Goal: Transaction & Acquisition: Purchase product/service

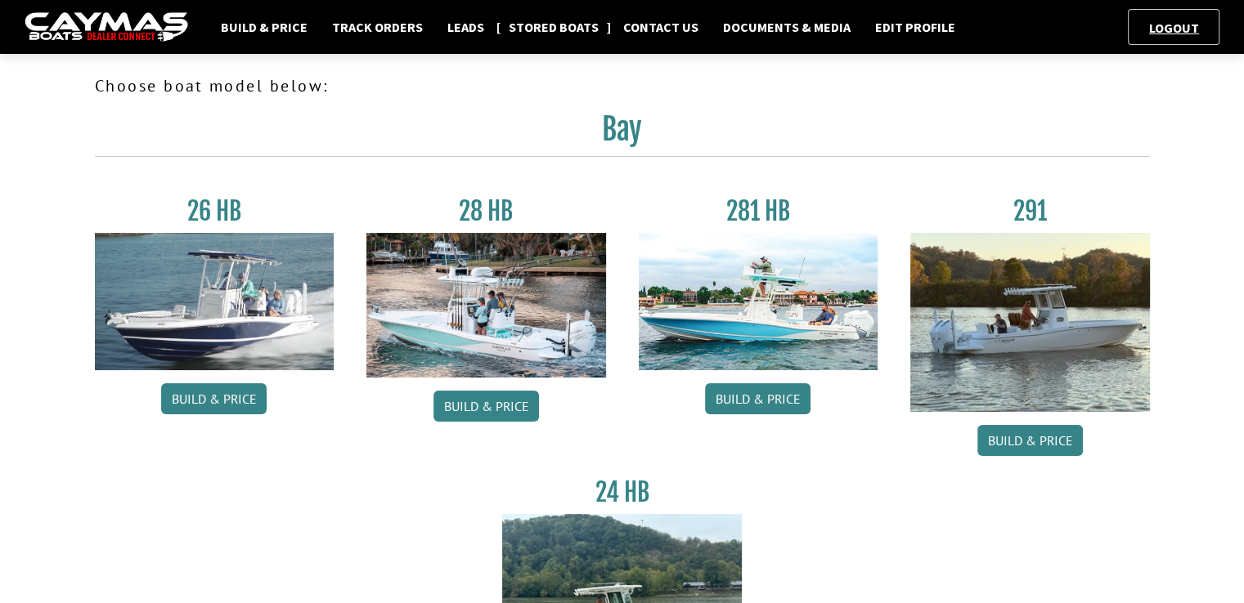
click at [551, 28] on link "Stored Boats" at bounding box center [553, 26] width 106 height 21
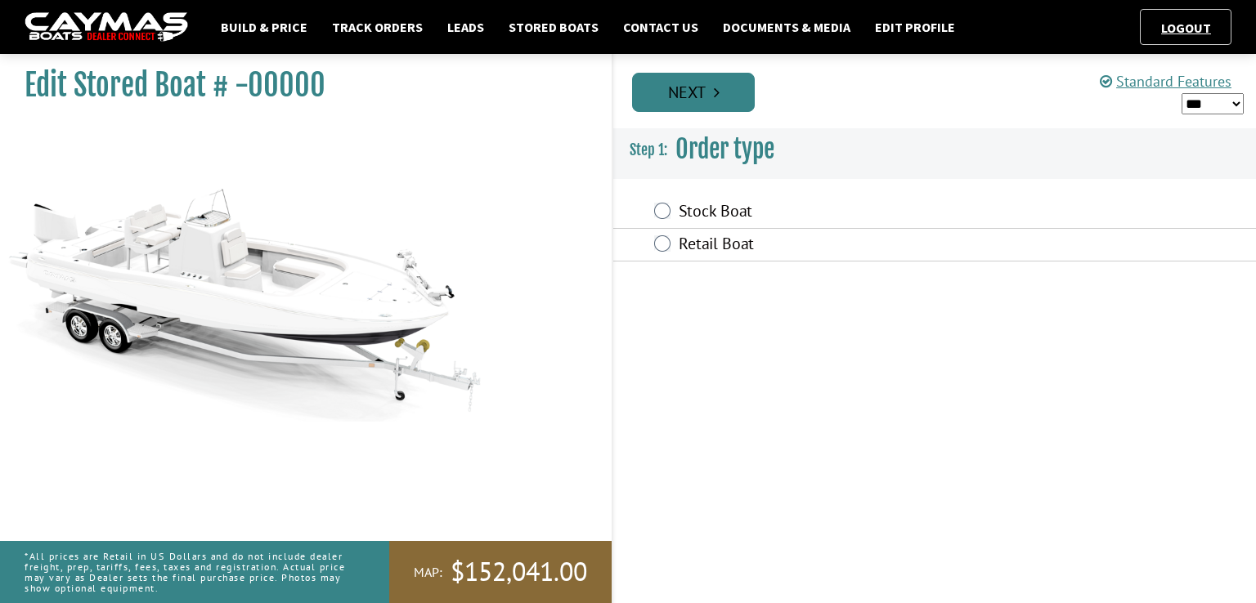
click at [706, 98] on link "Next" at bounding box center [693, 92] width 123 height 39
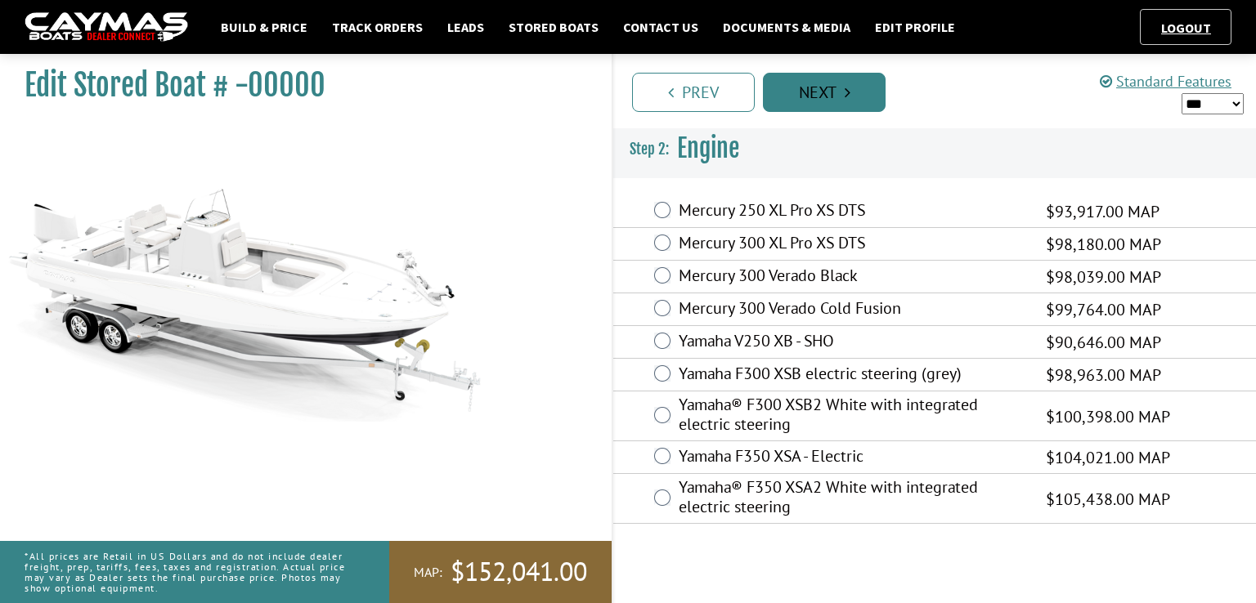
click at [813, 92] on link "Next" at bounding box center [824, 92] width 123 height 39
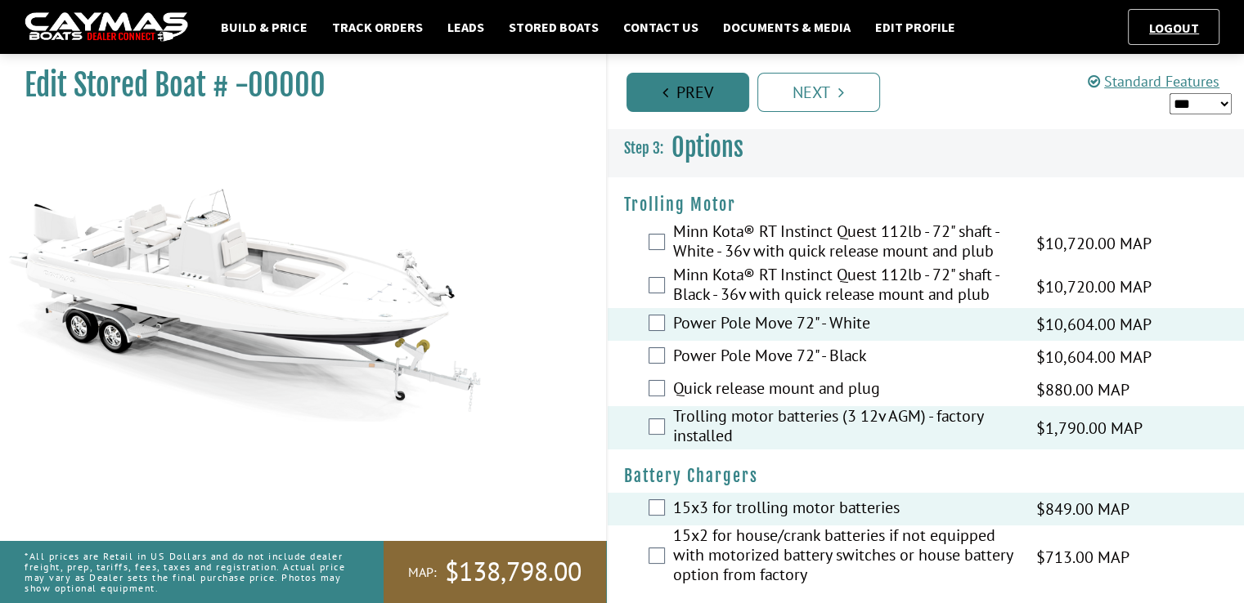
click at [682, 92] on link "Prev" at bounding box center [687, 92] width 123 height 39
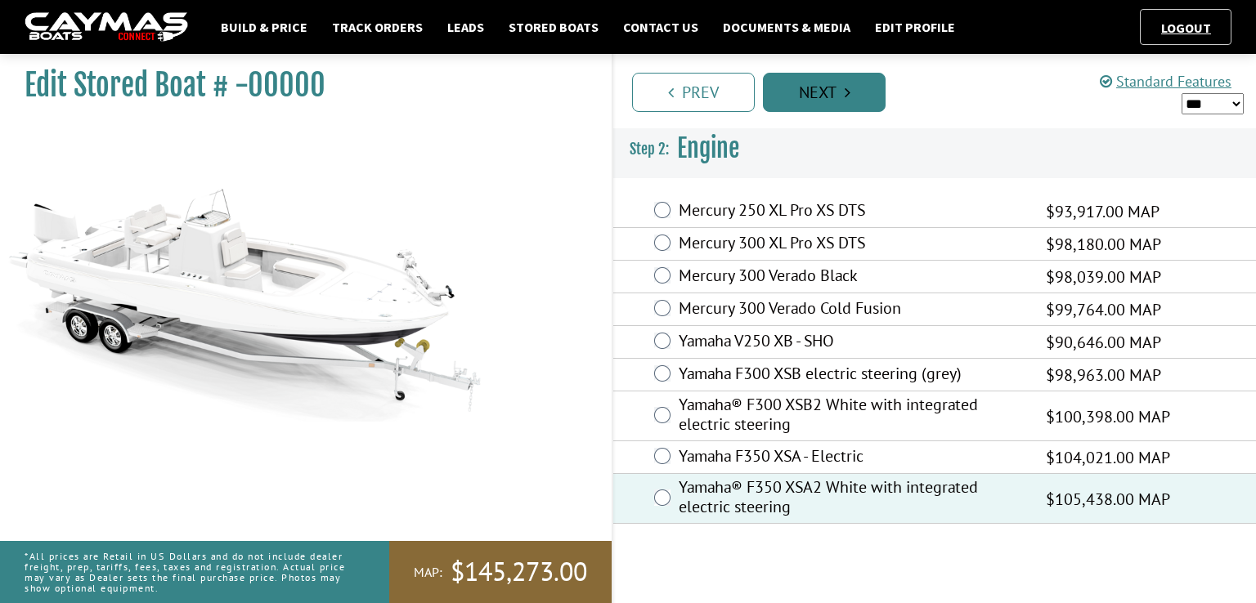
click at [823, 96] on link "Next" at bounding box center [824, 92] width 123 height 39
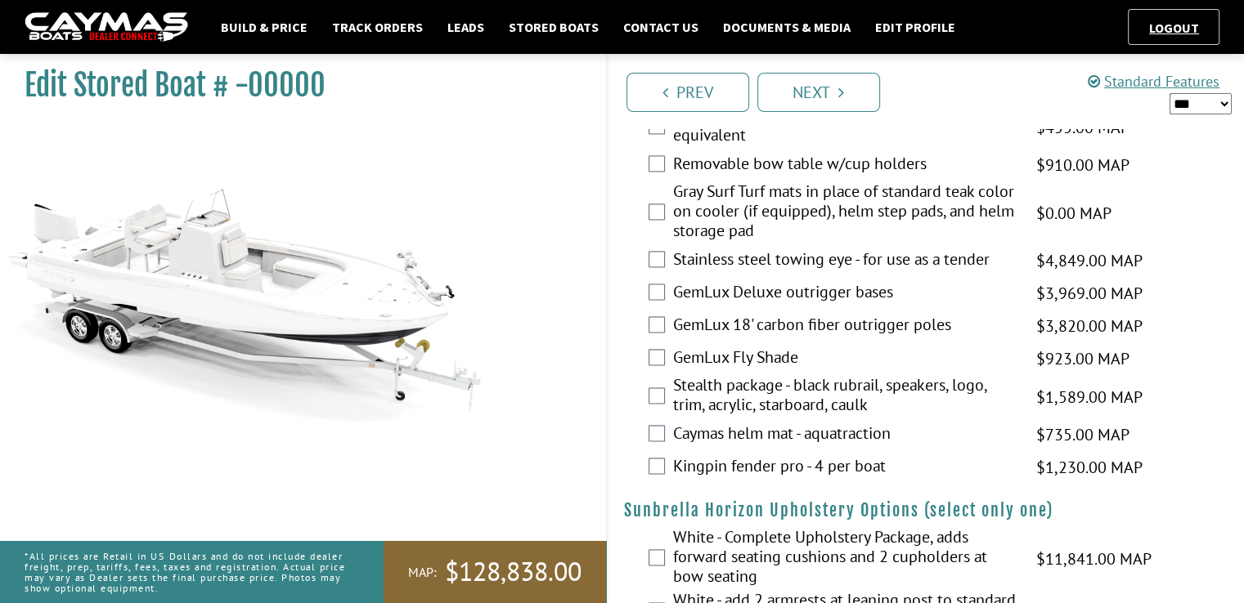
scroll to position [2453, 0]
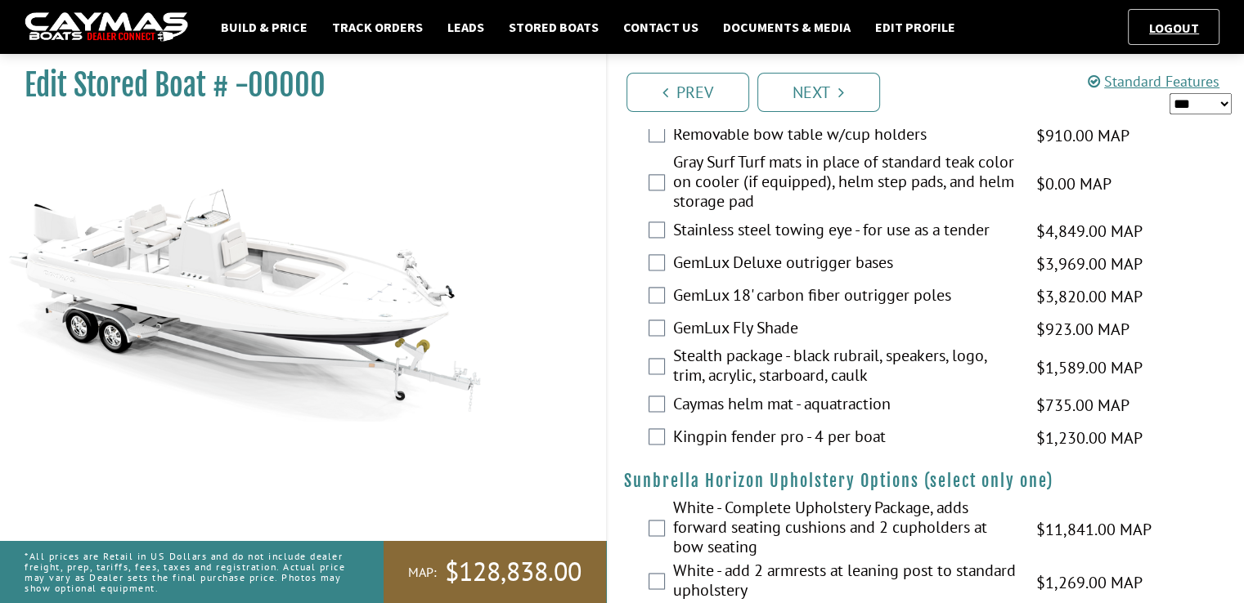
click at [665, 362] on div "Stealth package - black rubrail, speakers, logo, trim, acrylic, starboard, caul…" at bounding box center [926, 367] width 637 height 43
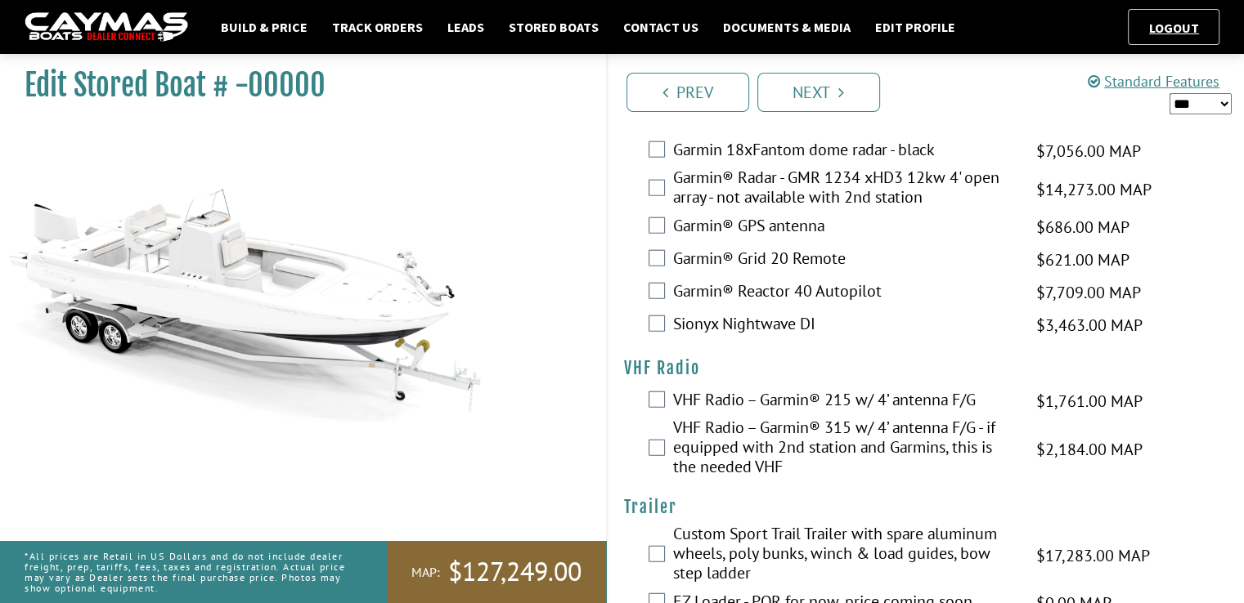
scroll to position [4135, 0]
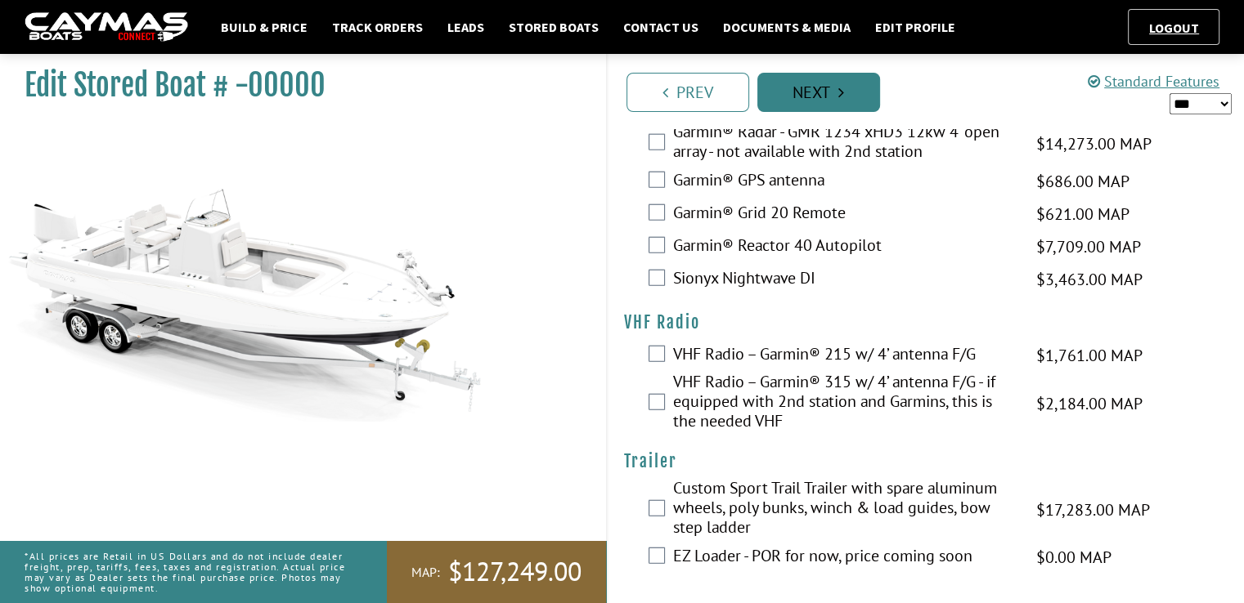
click at [857, 96] on link "Next" at bounding box center [818, 92] width 123 height 39
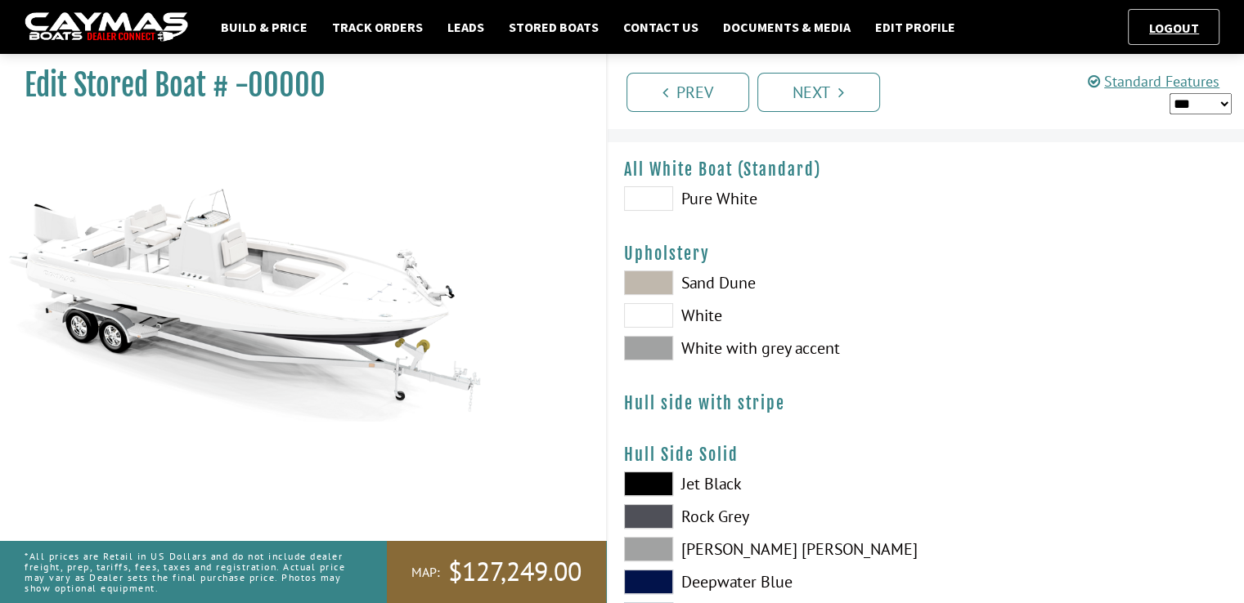
scroll to position [0, 0]
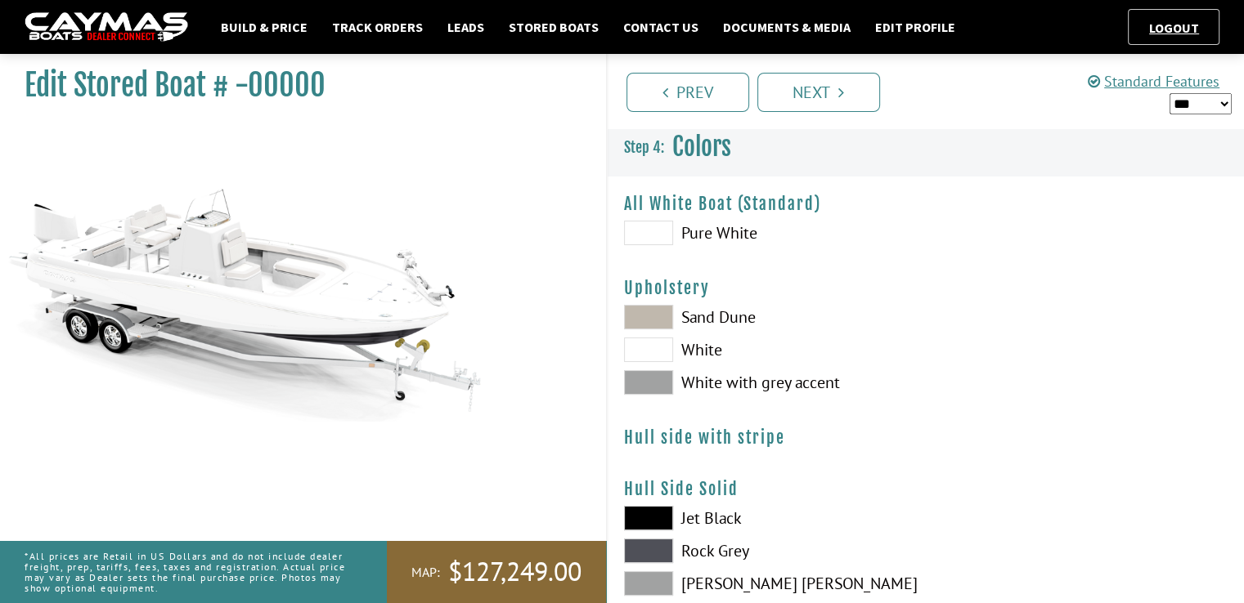
click at [644, 386] on span at bounding box center [648, 382] width 49 height 25
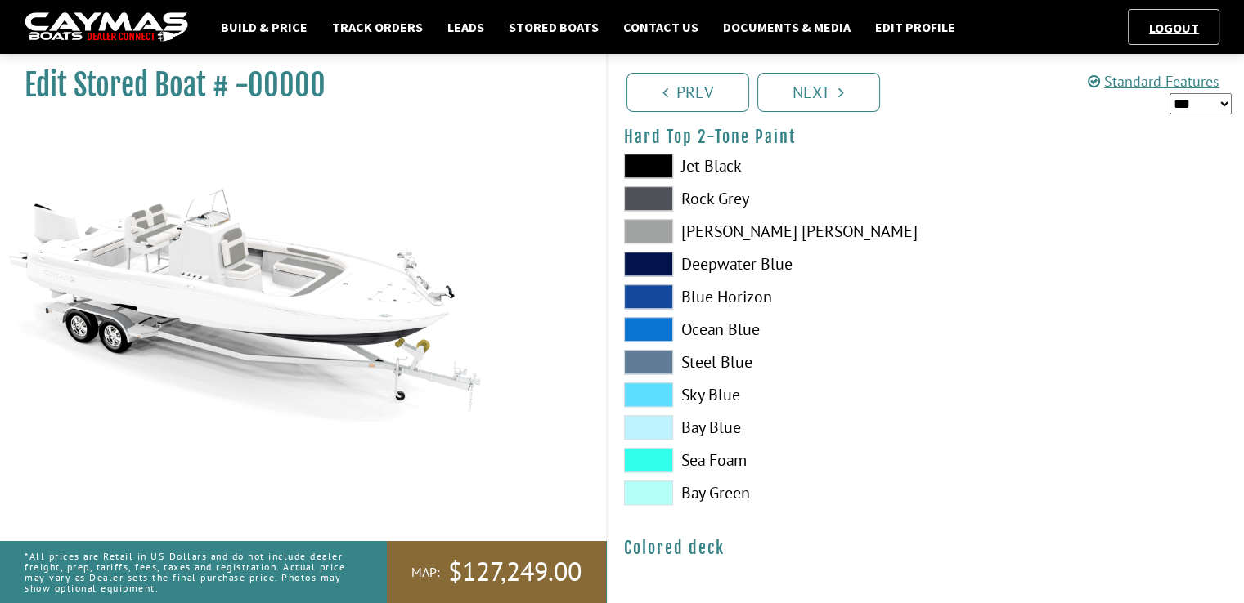
scroll to position [1176, 0]
click at [846, 97] on link "Next" at bounding box center [818, 92] width 123 height 39
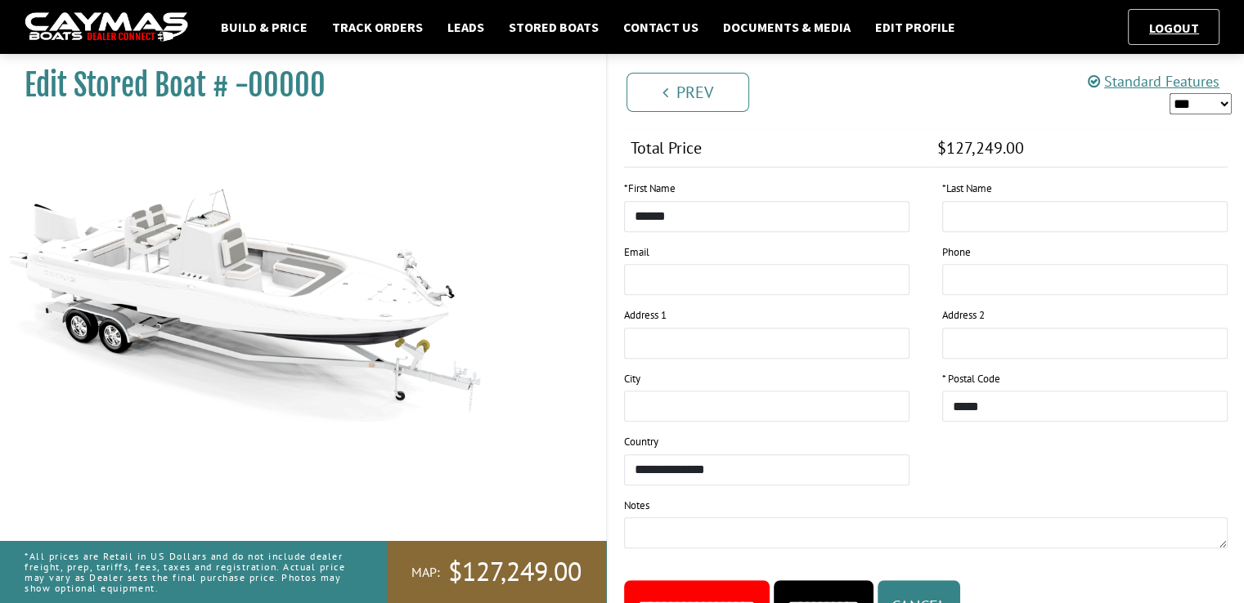
scroll to position [944, 0]
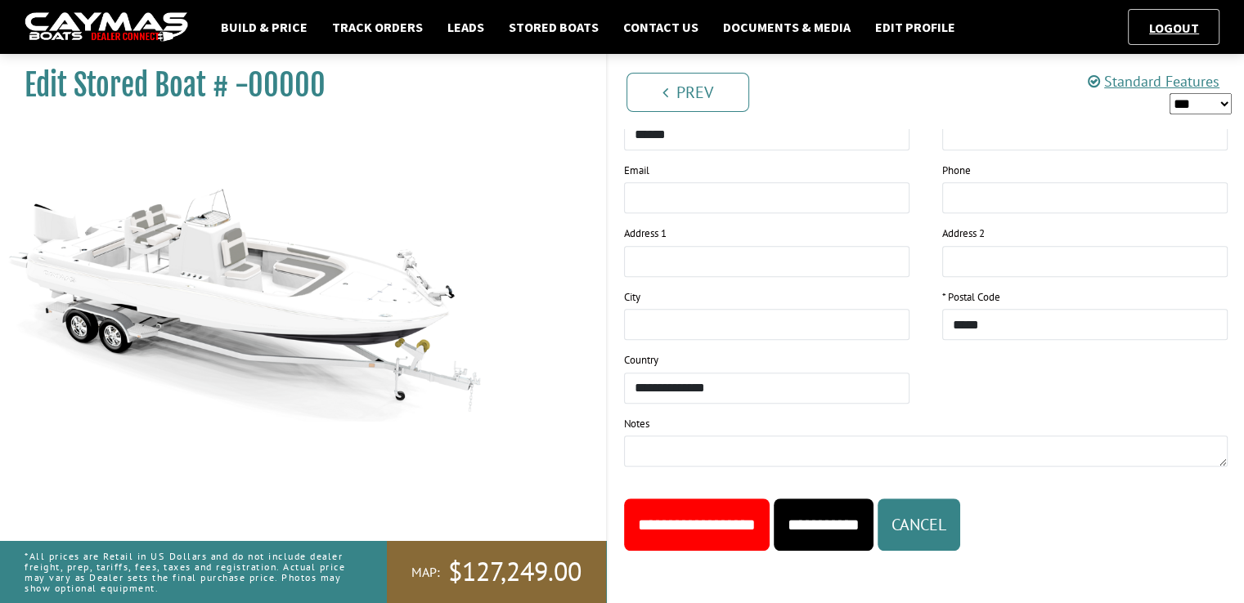
click at [725, 525] on input "**********" at bounding box center [697, 525] width 146 height 52
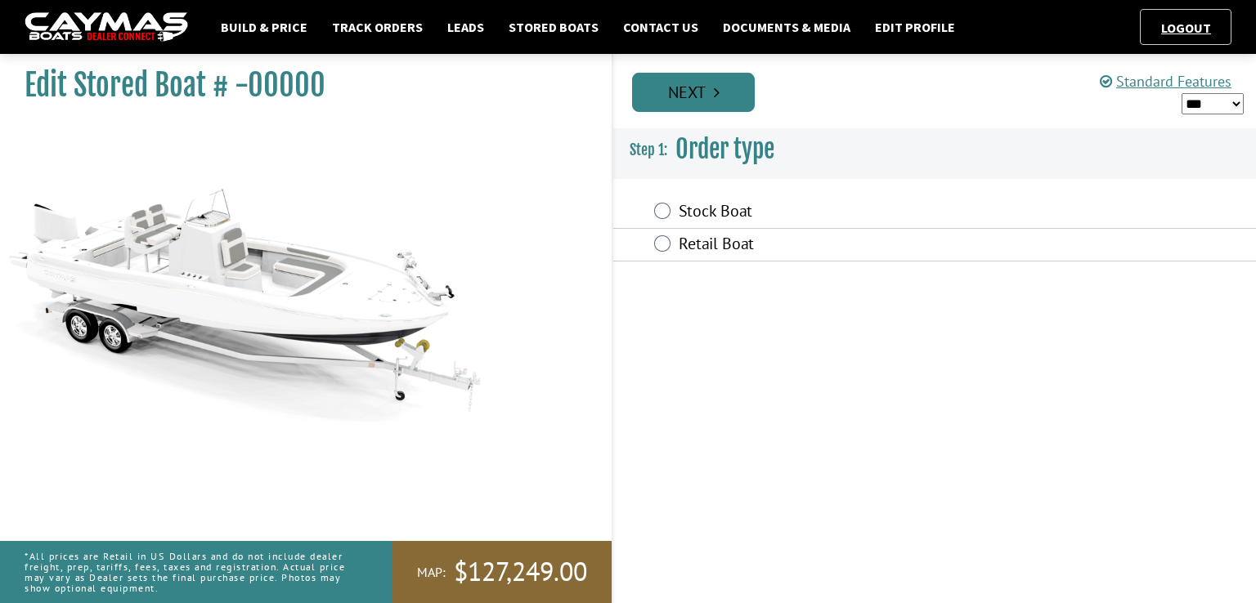
click at [686, 97] on link "Next" at bounding box center [693, 92] width 123 height 39
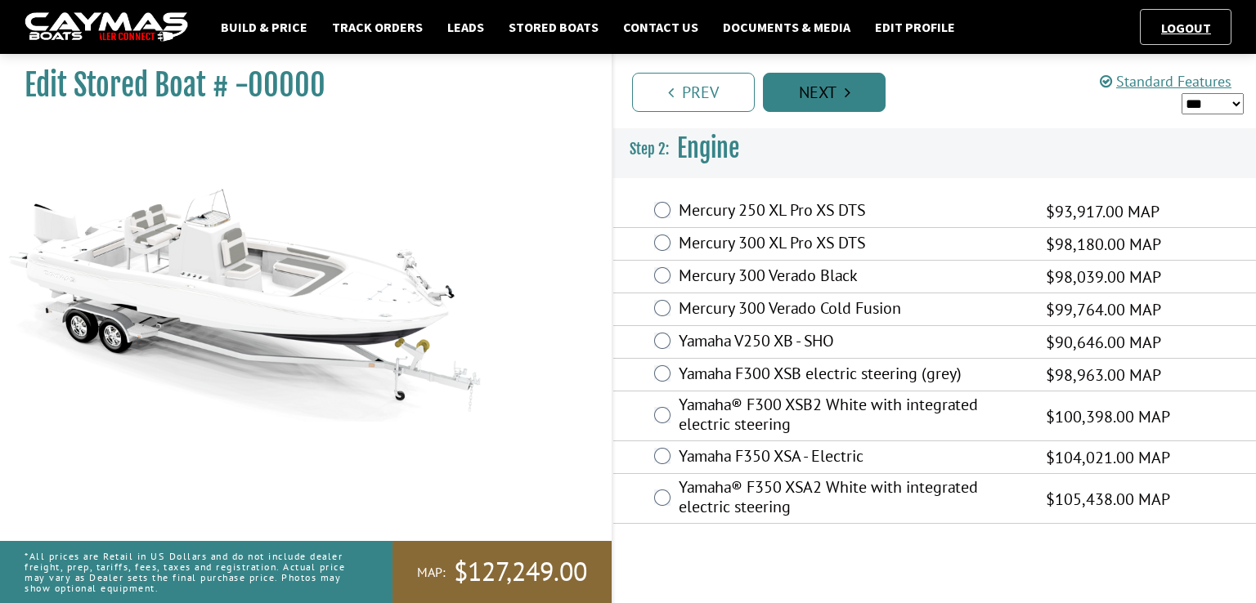
click at [841, 92] on link "Next" at bounding box center [824, 92] width 123 height 39
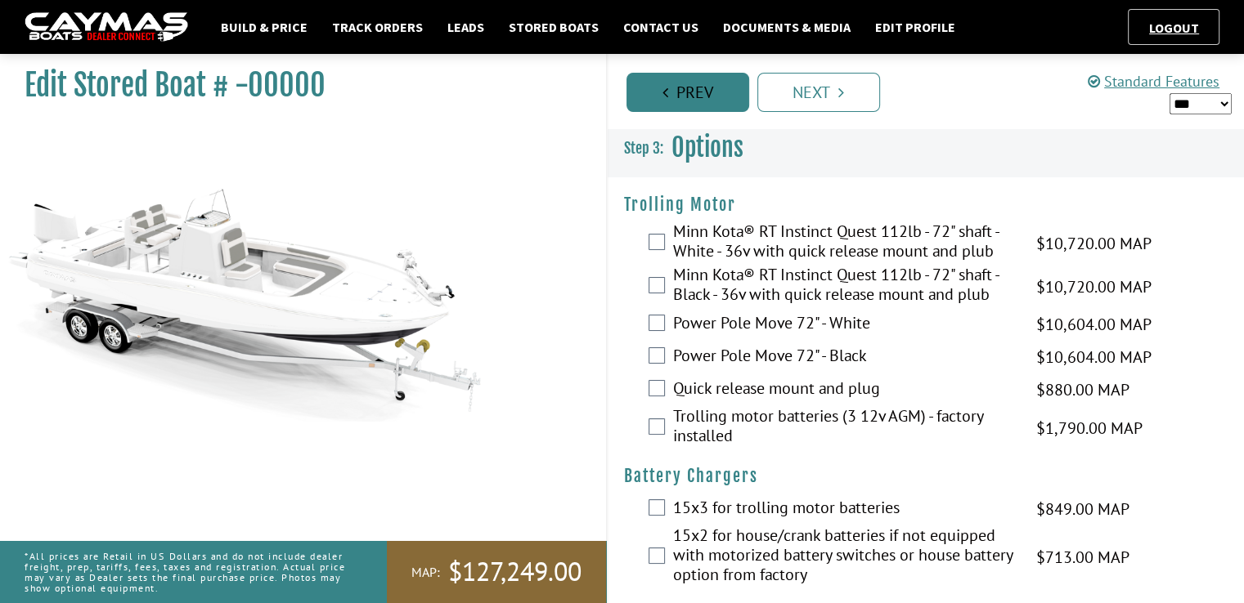
click at [707, 105] on link "Prev" at bounding box center [687, 92] width 123 height 39
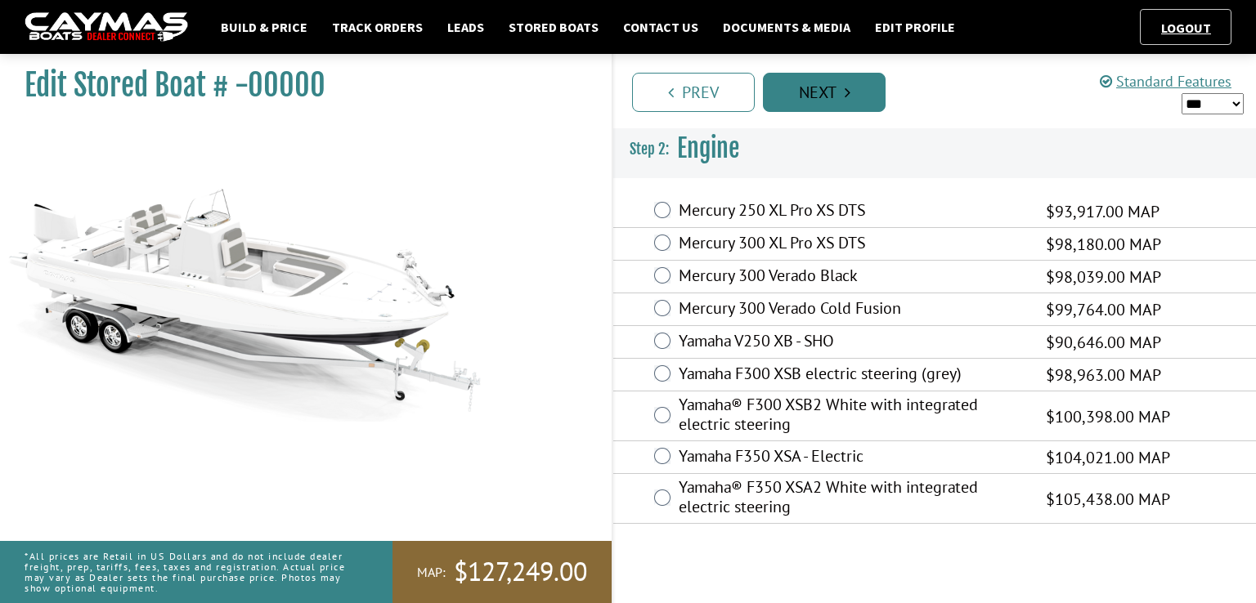
click at [821, 88] on link "Next" at bounding box center [824, 92] width 123 height 39
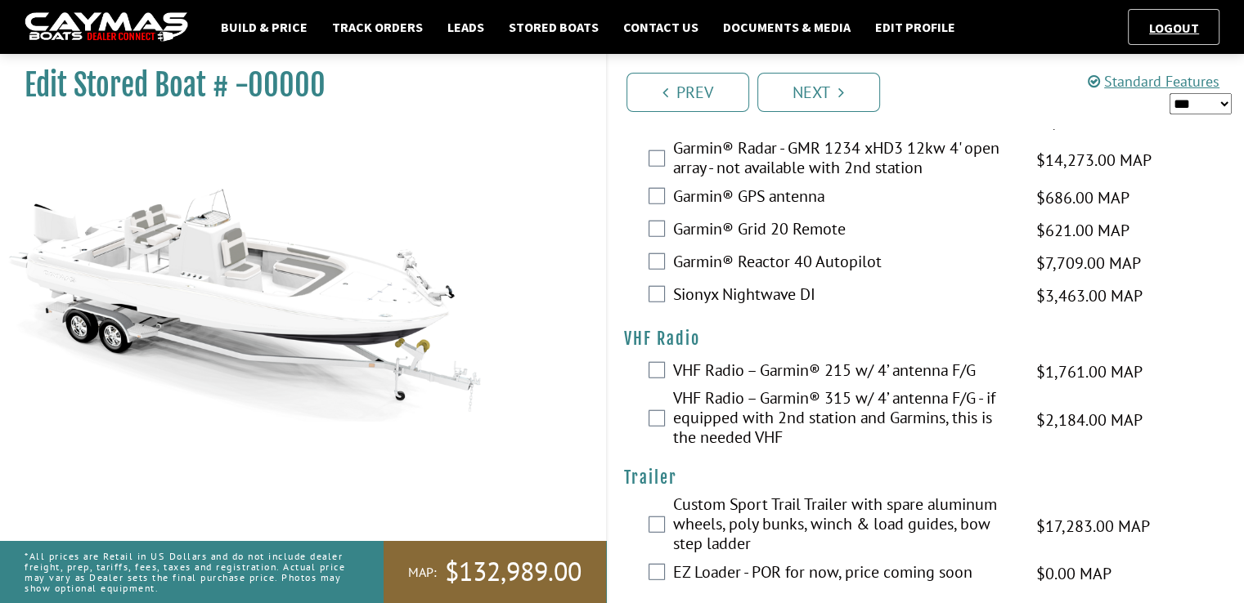
scroll to position [4135, 0]
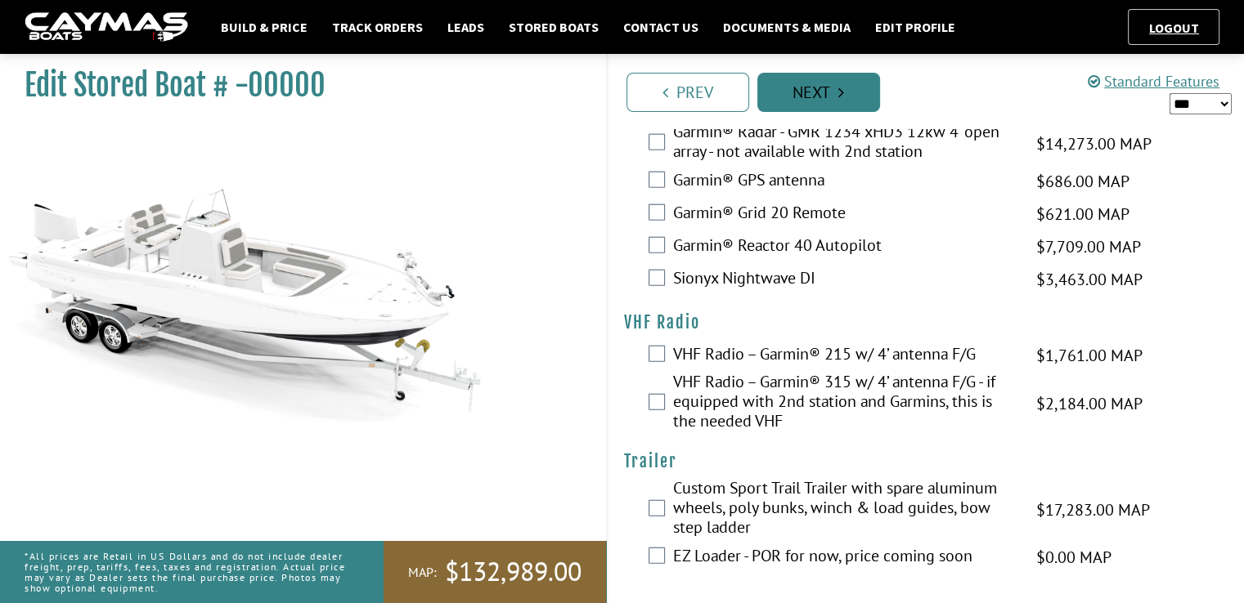
click at [839, 99] on icon "Pagination" at bounding box center [841, 92] width 6 height 16
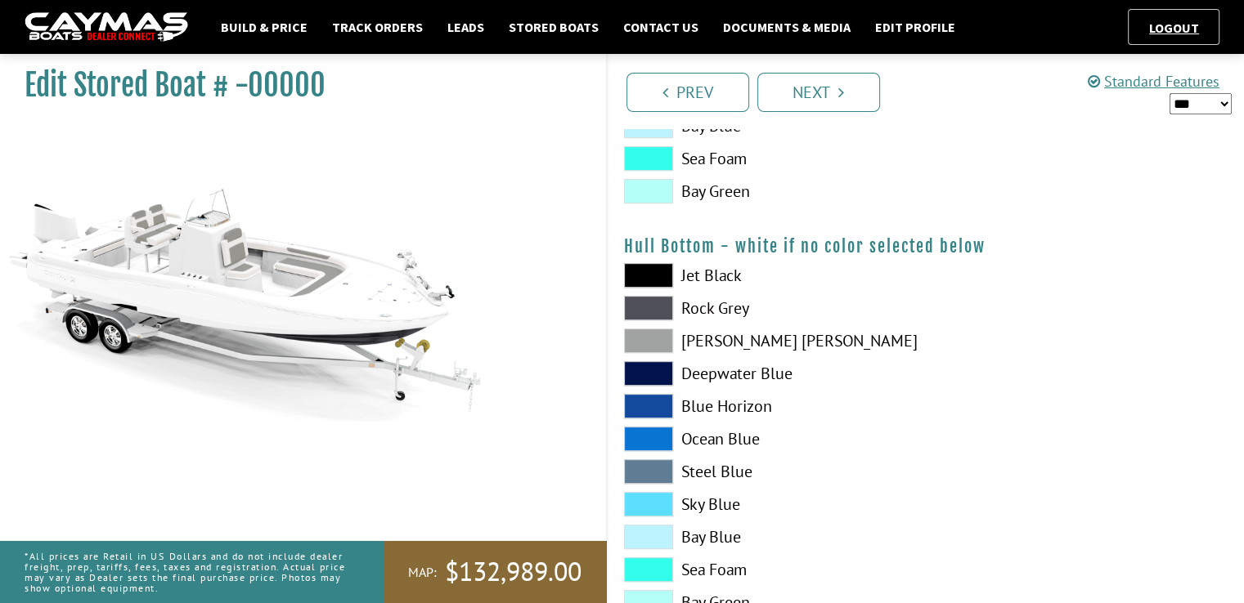
scroll to position [1176, 0]
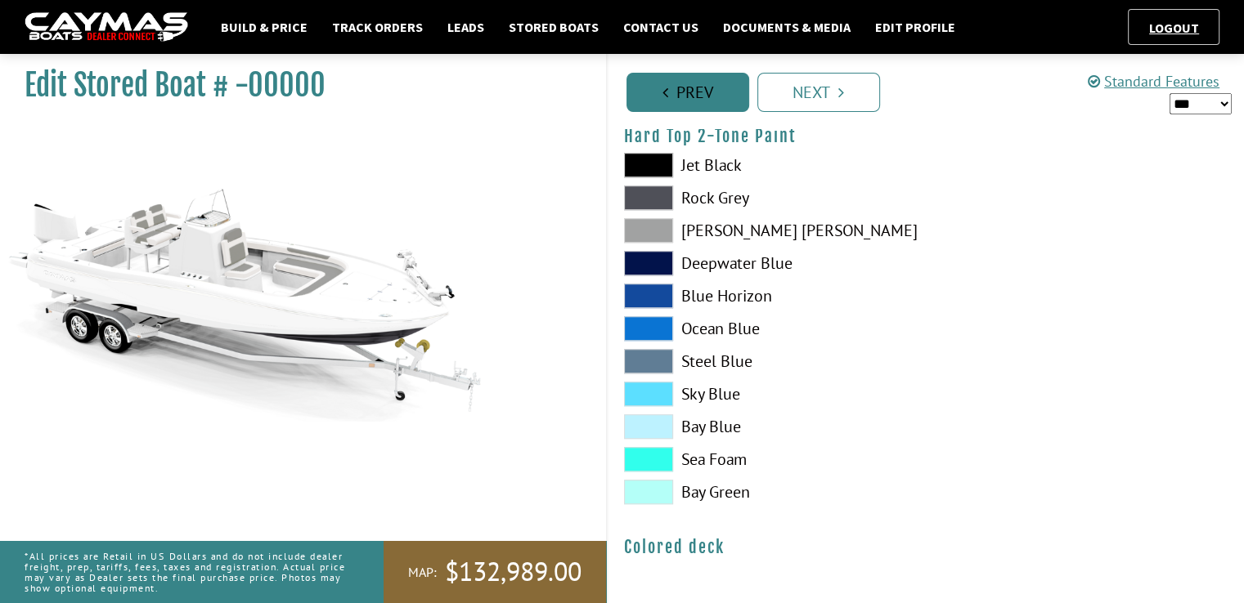
click at [711, 89] on link "Prev" at bounding box center [687, 92] width 123 height 39
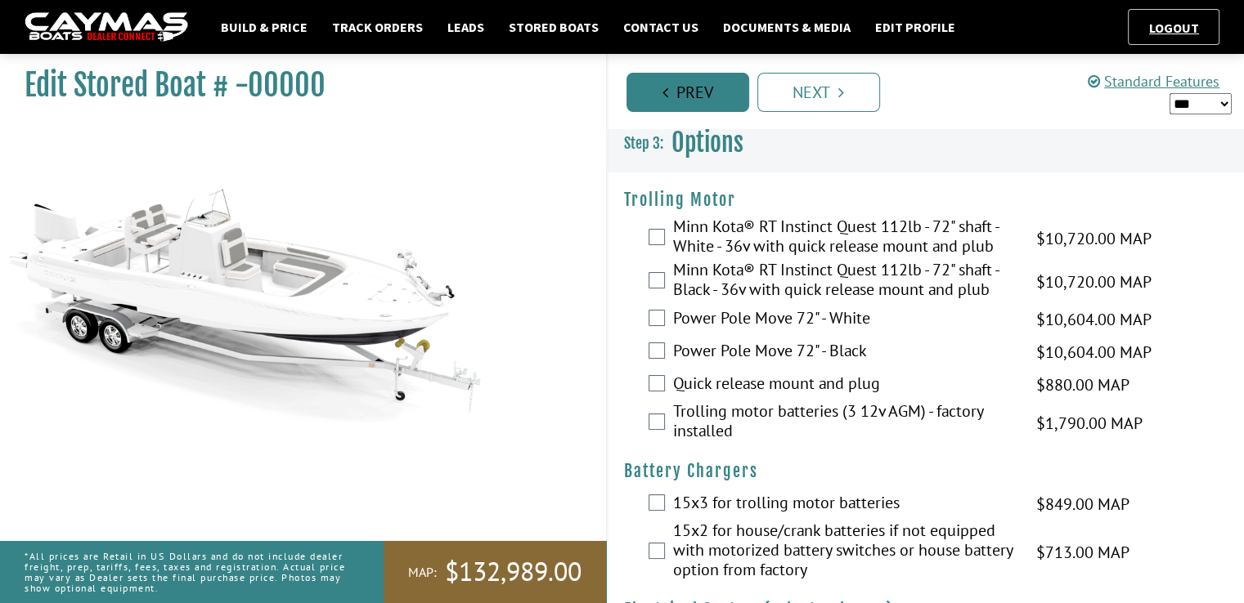
scroll to position [0, 0]
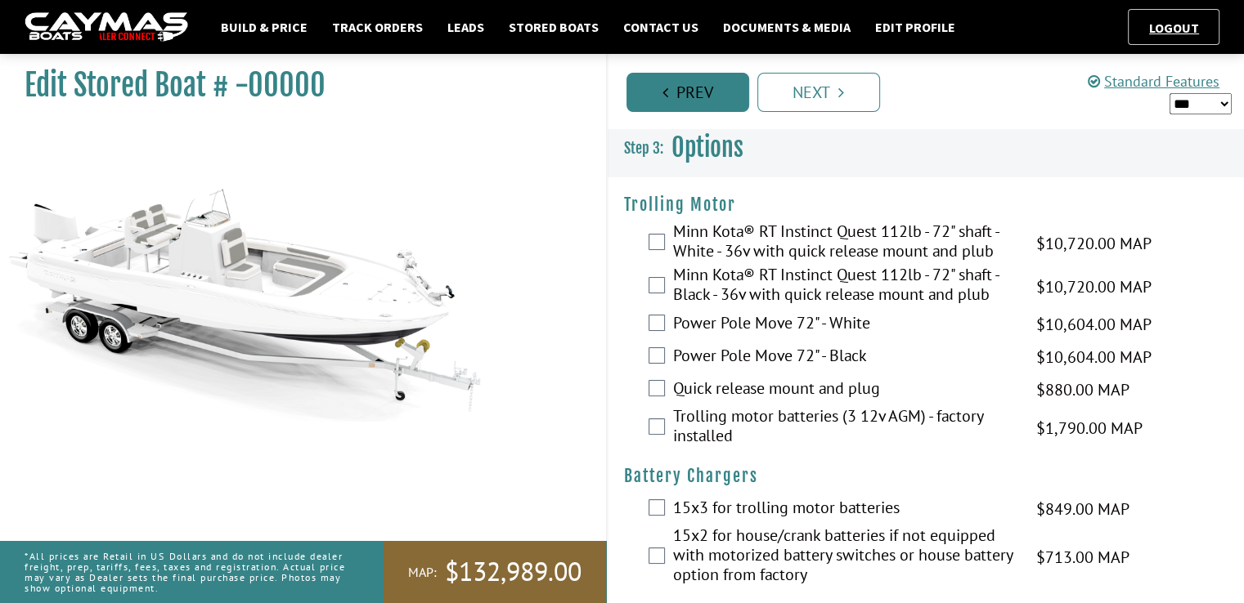
click at [711, 89] on link "Prev" at bounding box center [687, 92] width 123 height 39
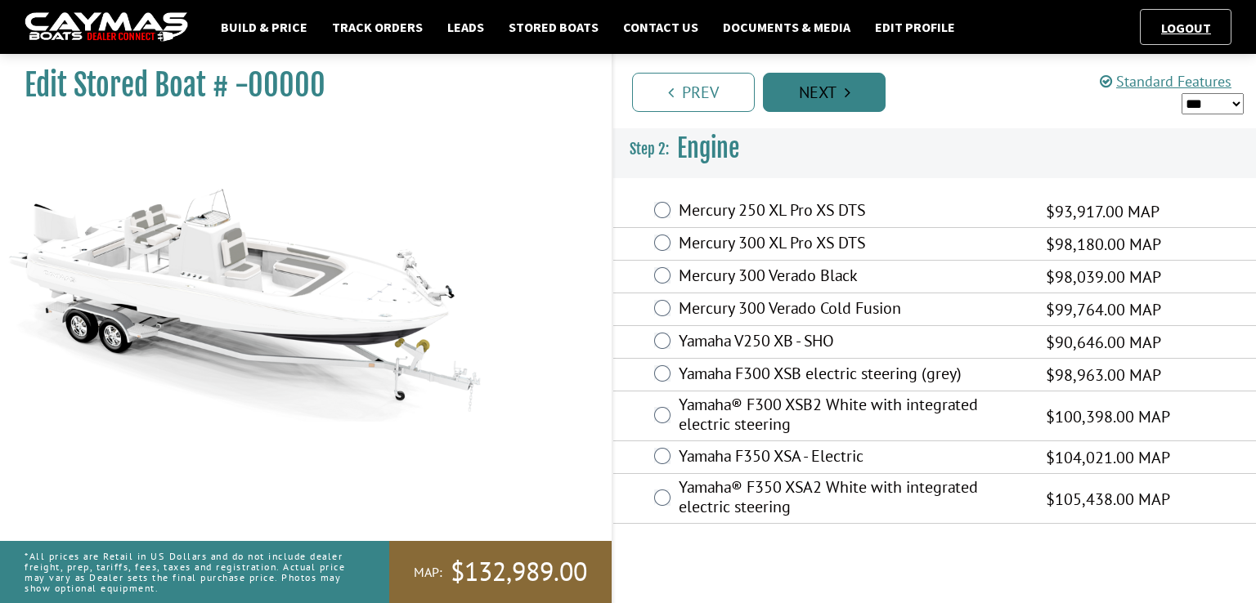
click at [851, 101] on link "Next" at bounding box center [824, 92] width 123 height 39
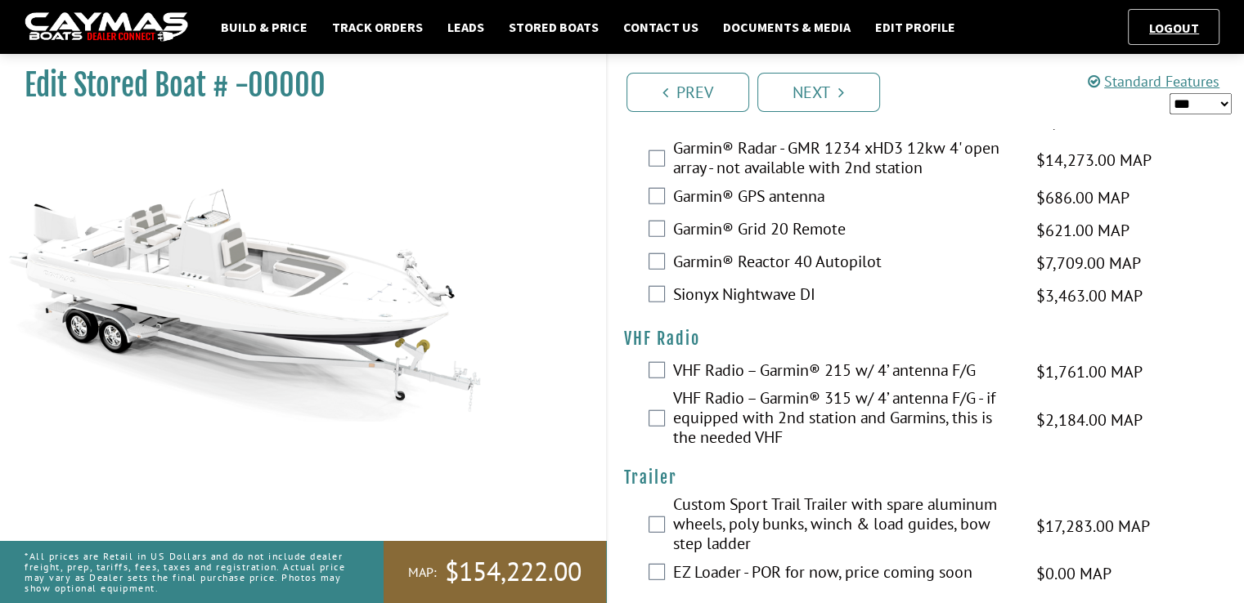
scroll to position [4135, 0]
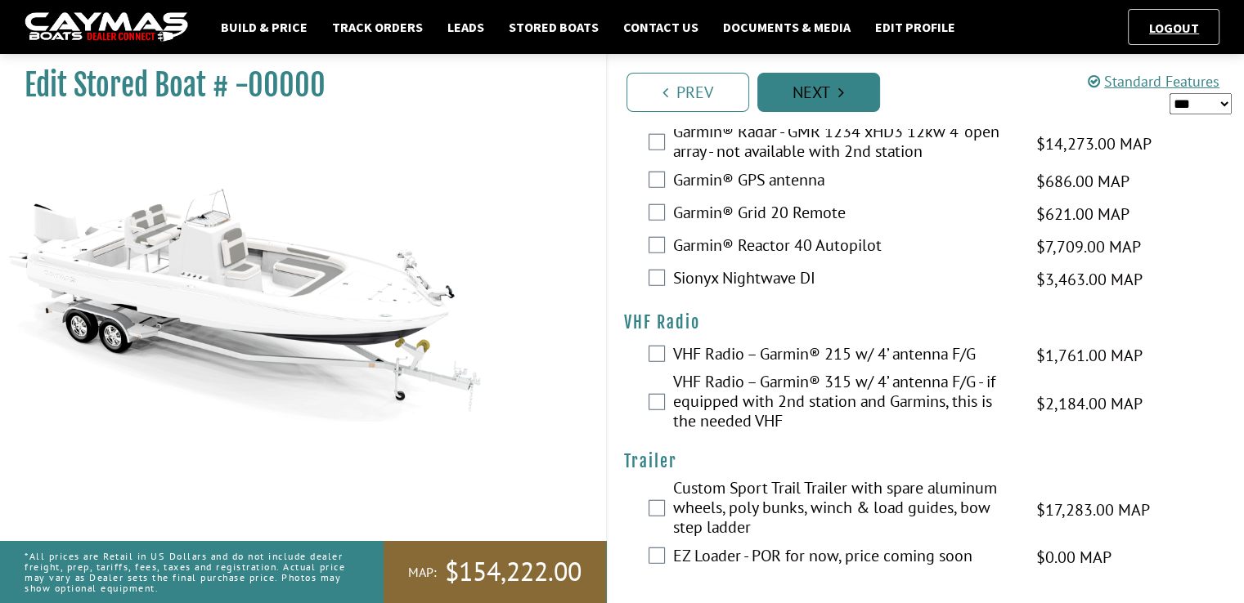
click at [841, 94] on icon "Pagination" at bounding box center [841, 92] width 6 height 16
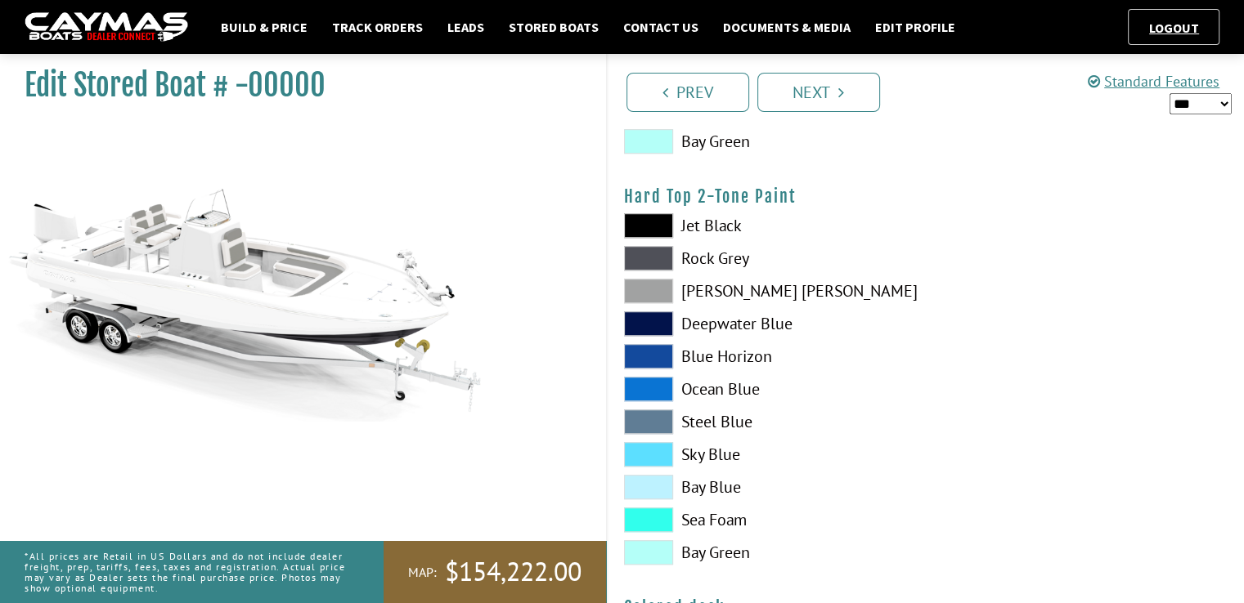
scroll to position [1145, 0]
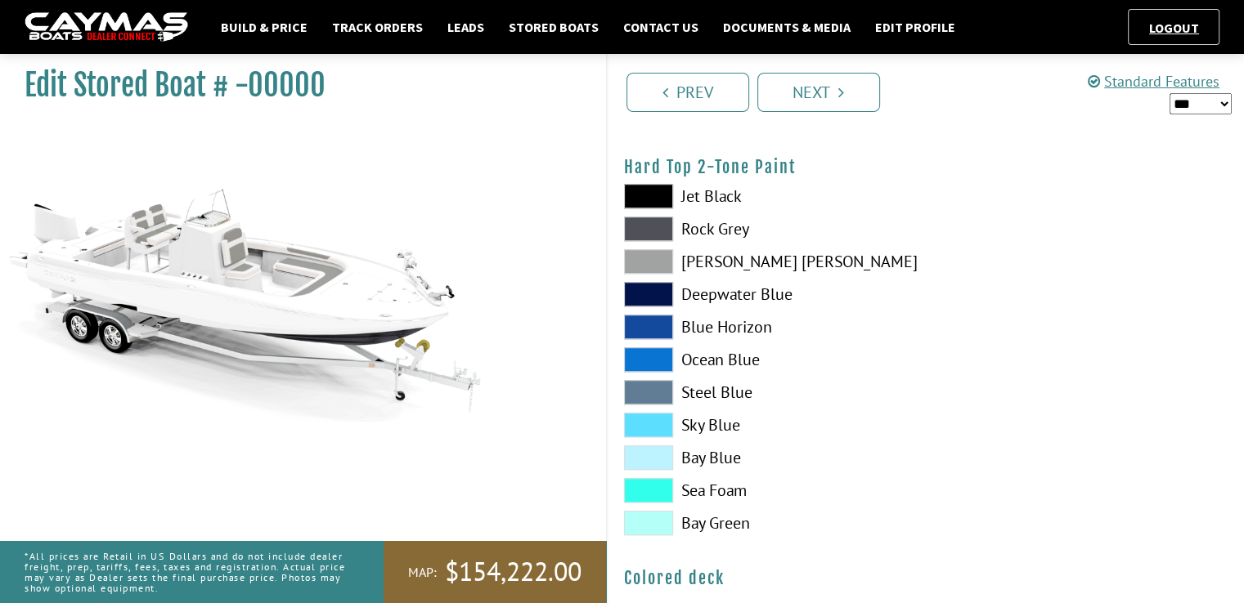
click at [648, 230] on span at bounding box center [648, 229] width 49 height 25
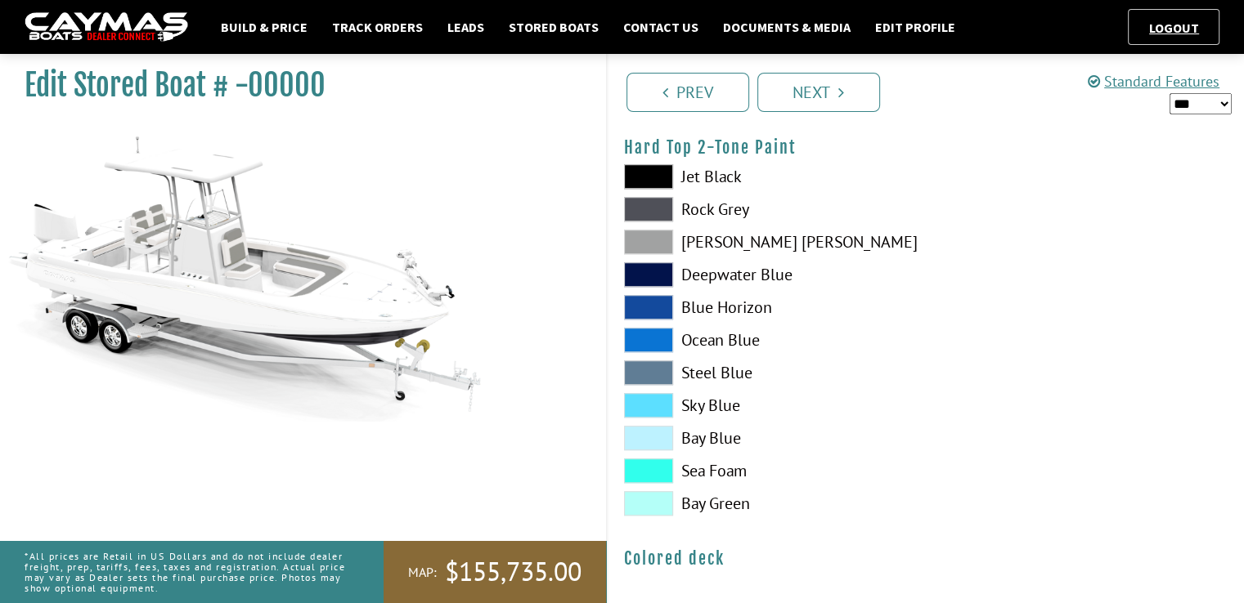
scroll to position [1176, 0]
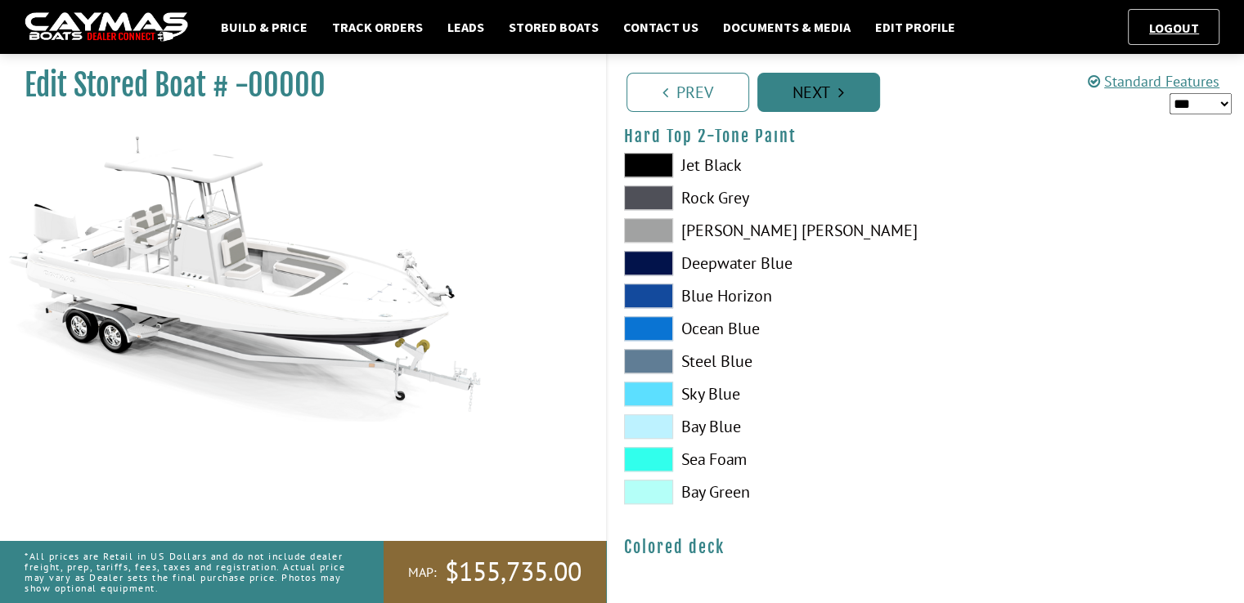
click at [846, 94] on link "Next" at bounding box center [818, 92] width 123 height 39
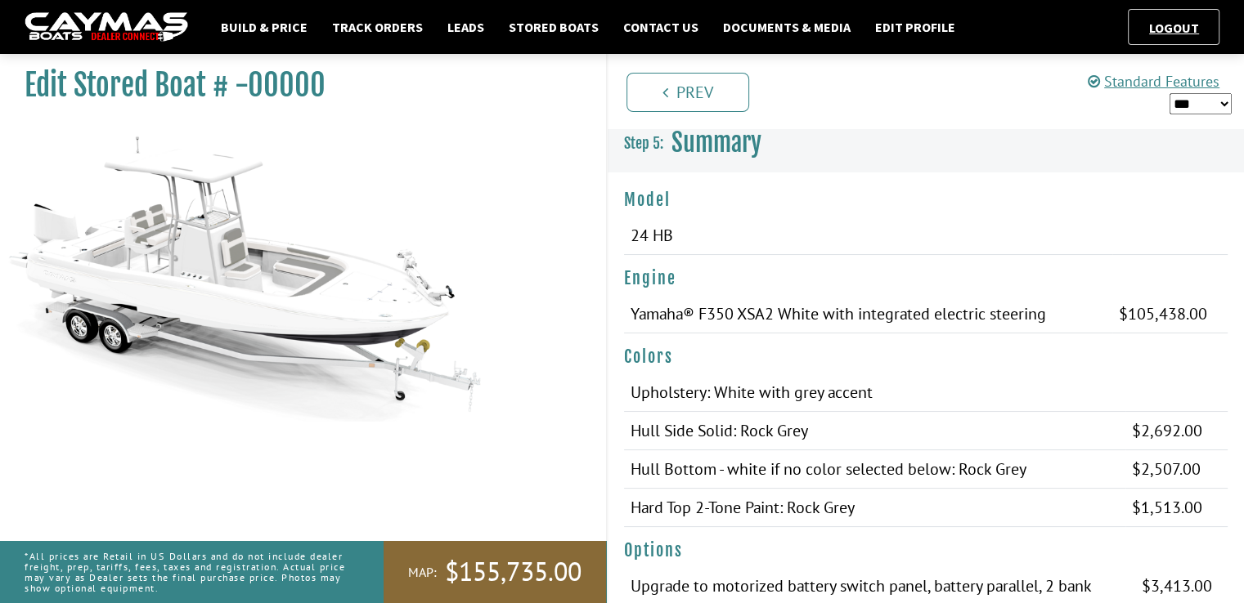
scroll to position [0, 0]
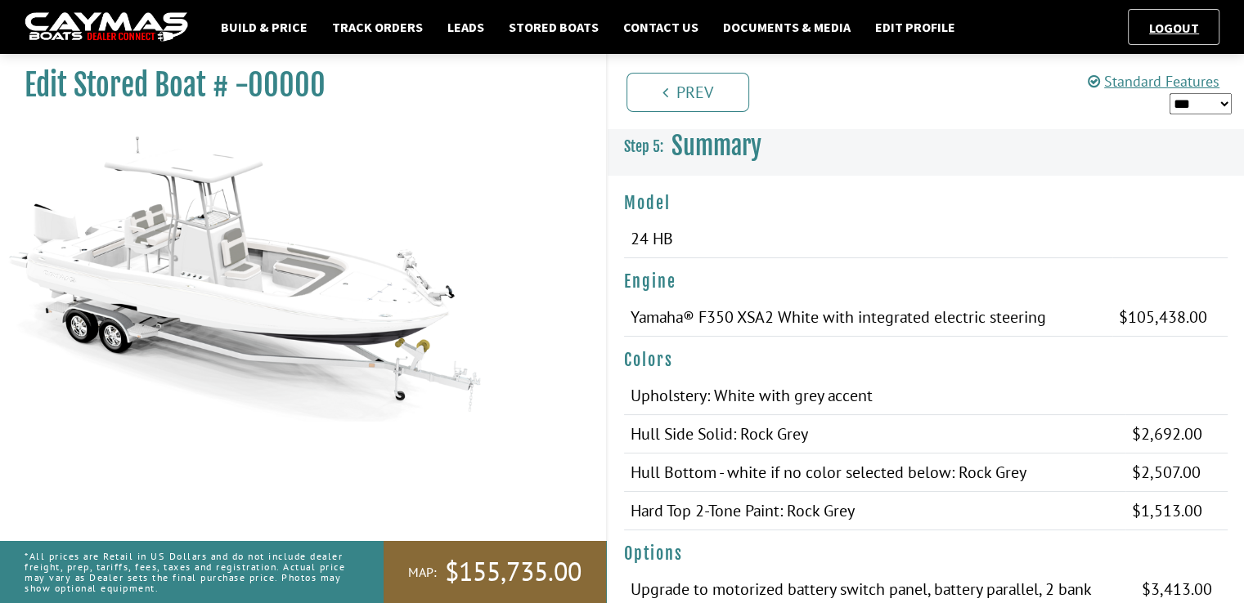
click at [1227, 101] on select "*** ****** ******" at bounding box center [1200, 103] width 62 height 21
select select "*"
click at [1169, 93] on select "*** ****** ******" at bounding box center [1200, 103] width 62 height 21
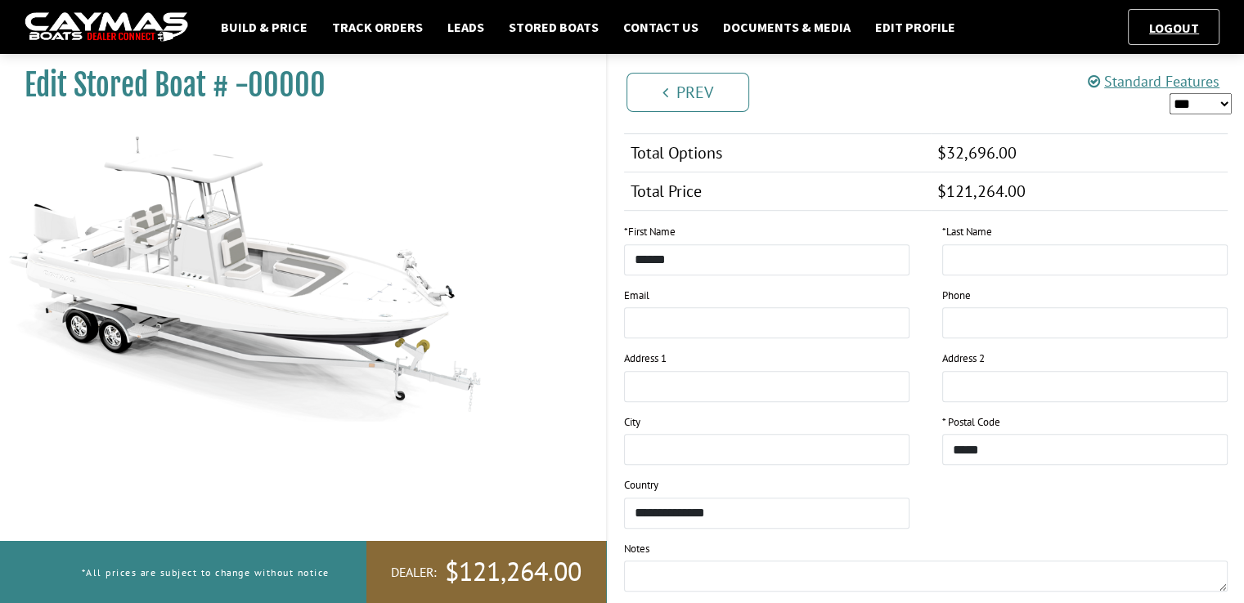
scroll to position [1109, 0]
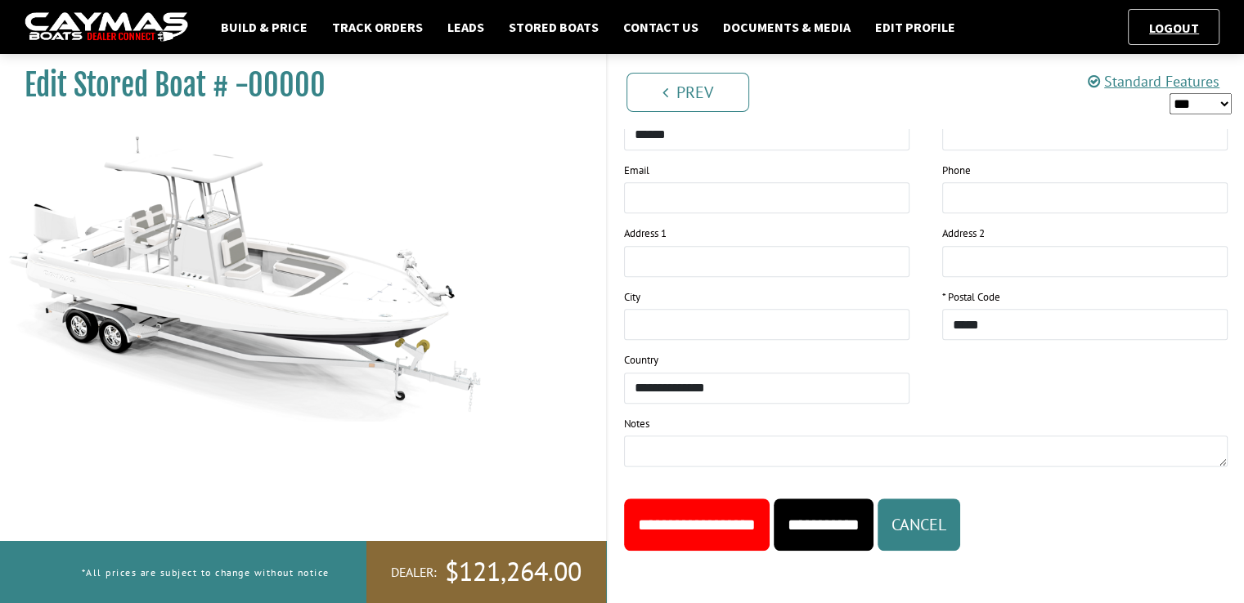
click at [769, 514] on input "**********" at bounding box center [697, 525] width 146 height 52
